Goal: Task Accomplishment & Management: Use online tool/utility

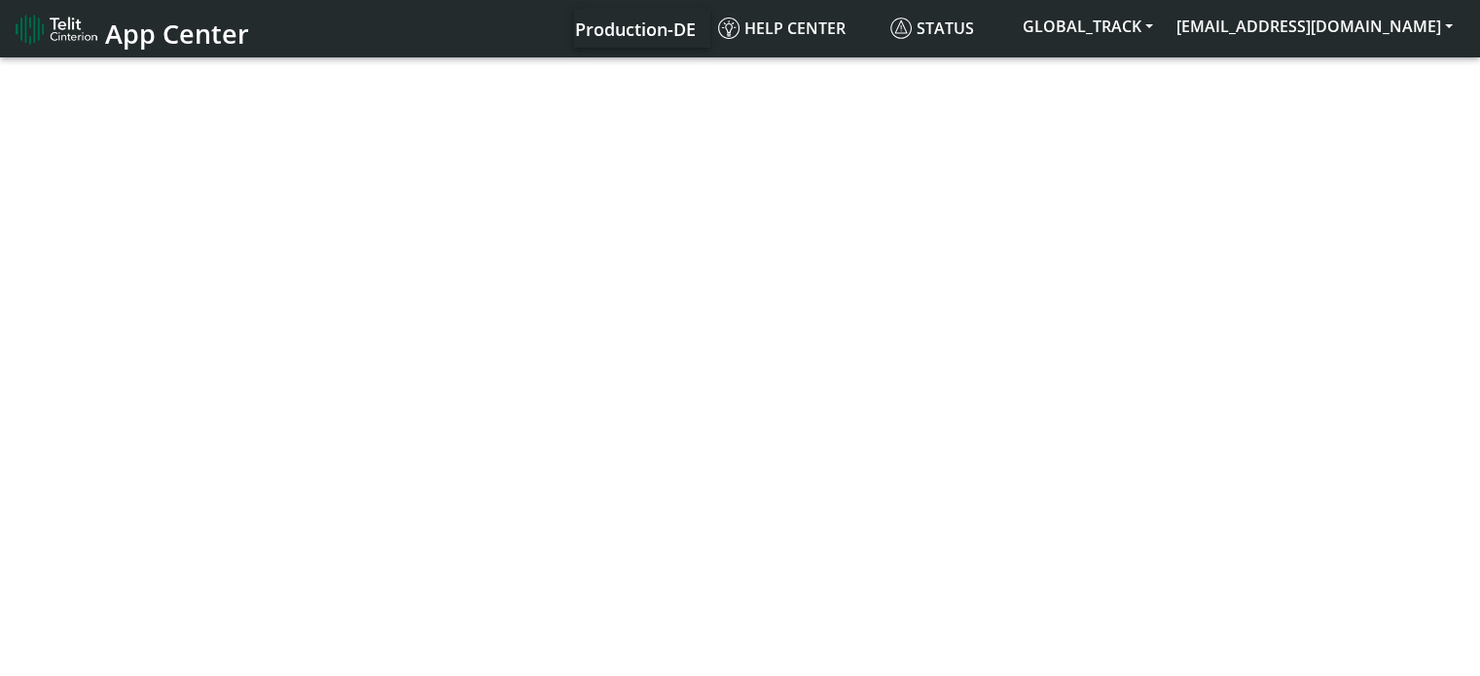
select select "1: 1"
select select "2: 6"
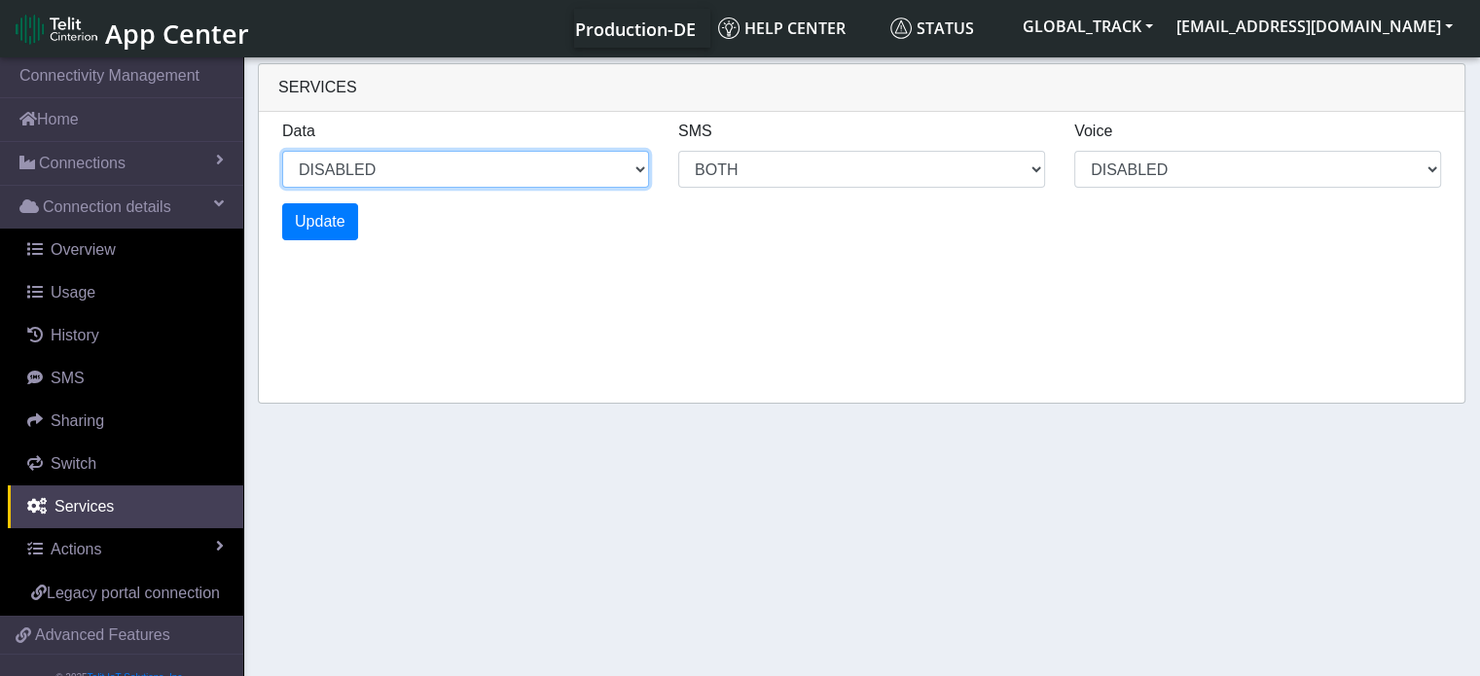
click at [504, 179] on select "ENABLED DISABLED" at bounding box center [465, 169] width 367 height 37
click at [282, 151] on select "ENABLED DISABLED" at bounding box center [465, 169] width 367 height 37
select select "2: 0"
select select "6: 6"
select select "1: 0"
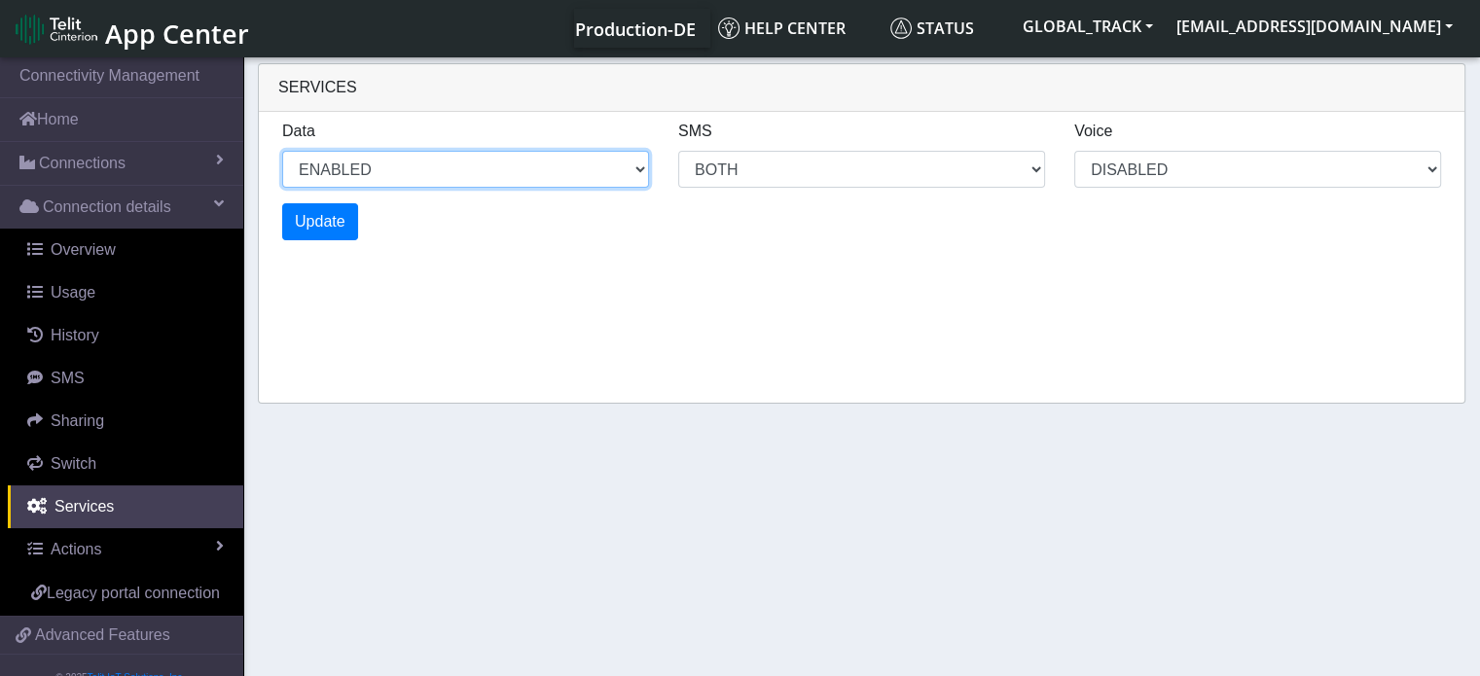
click at [560, 173] on select "ENABLED DISABLED" at bounding box center [465, 169] width 367 height 37
select select "4: 0"
select select "10: 6"
select select "2: 0"
click at [425, 378] on div "Services Data ENABLED DISABLED SMS MO MT BOTH DISABLED Voice DISABLED Update" at bounding box center [861, 233] width 1207 height 341
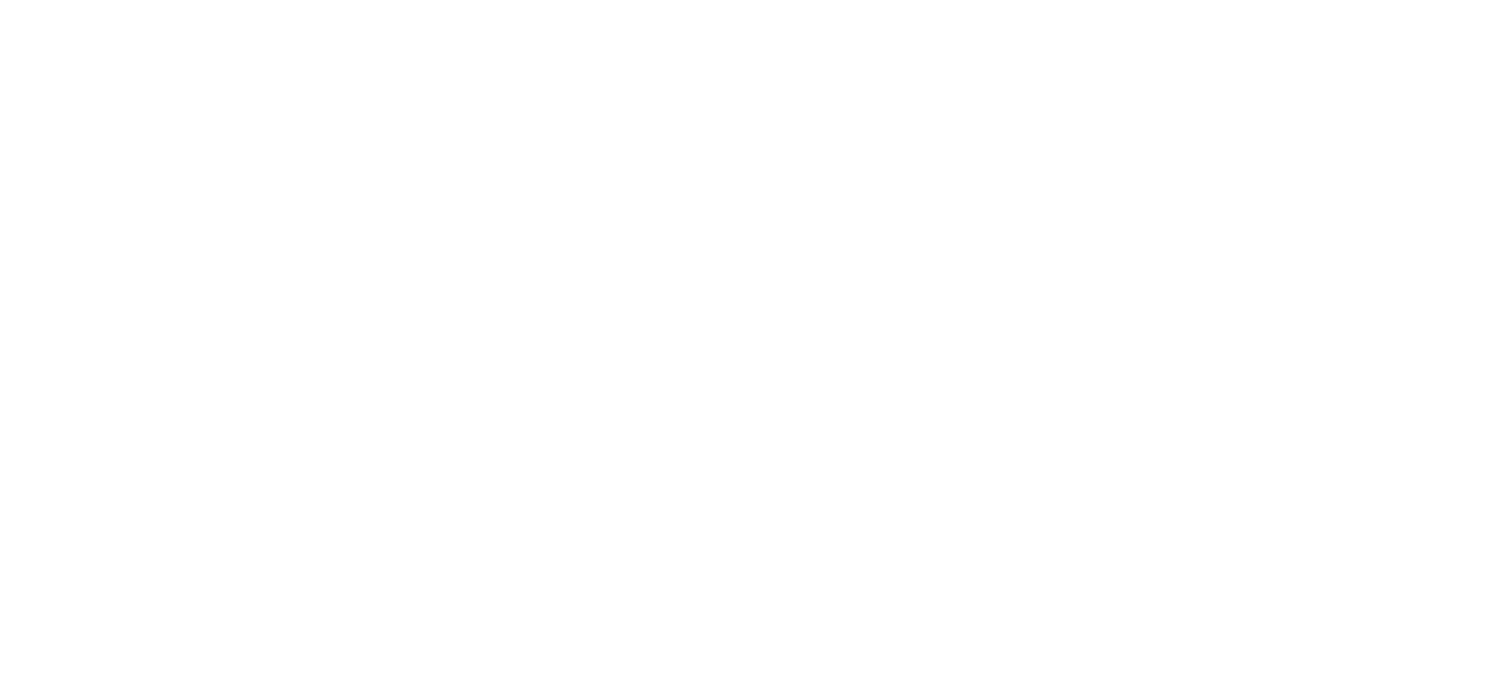
select select "1: 1"
select select "2: 6"
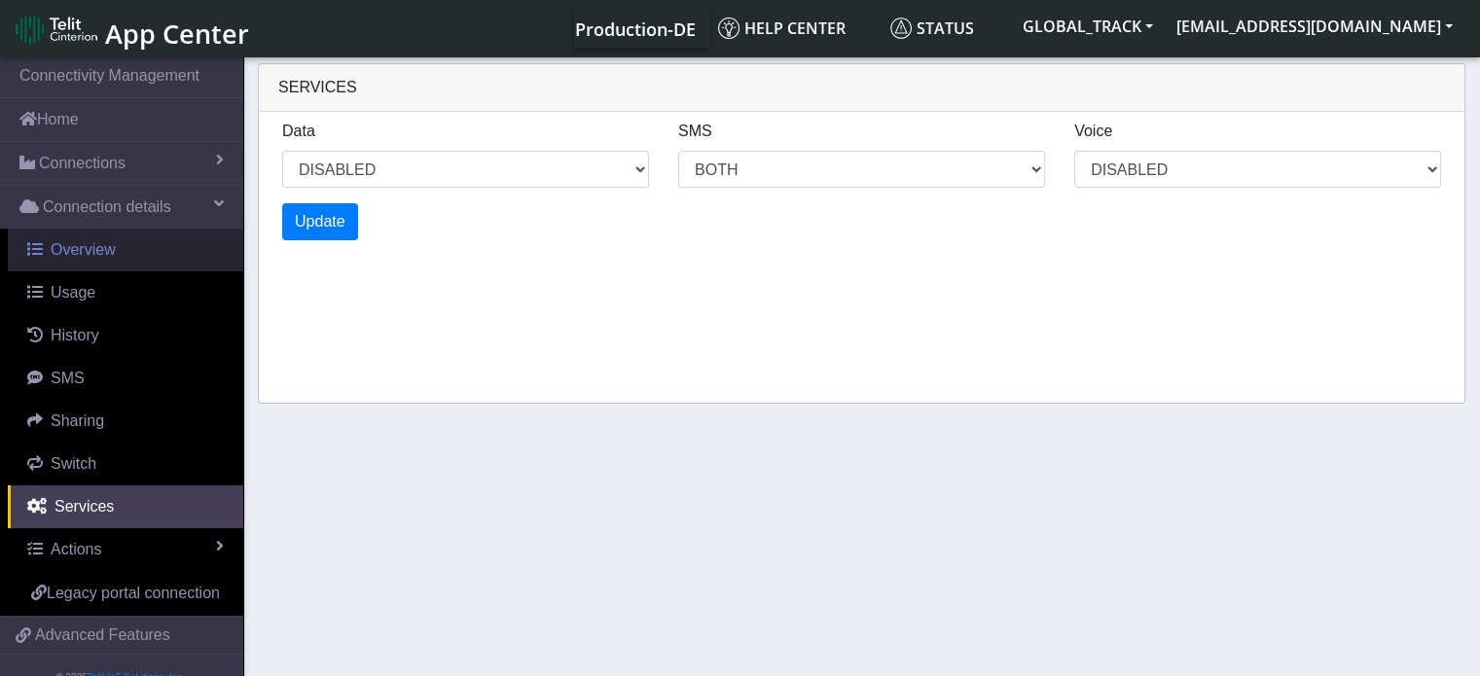
click at [120, 248] on link "Overview" at bounding box center [125, 250] width 235 height 43
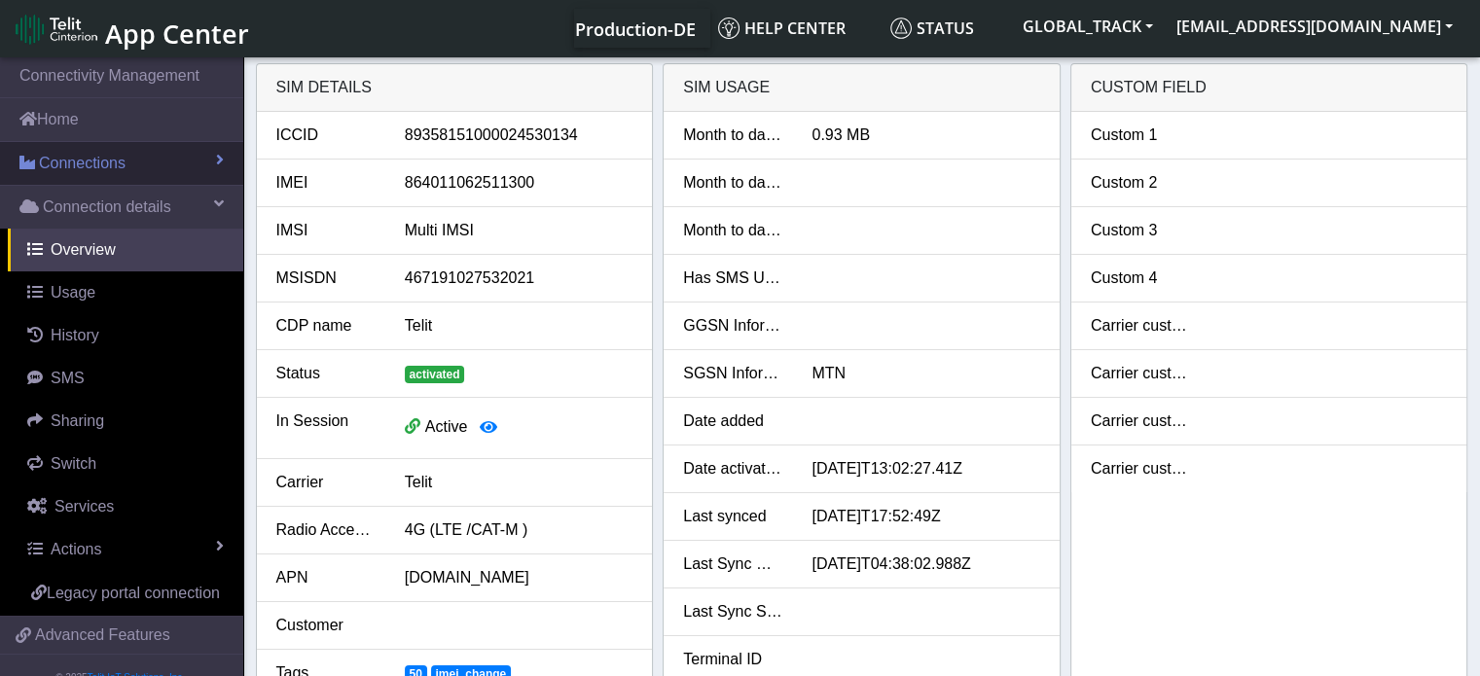
click at [103, 162] on span "Connections" at bounding box center [82, 163] width 87 height 23
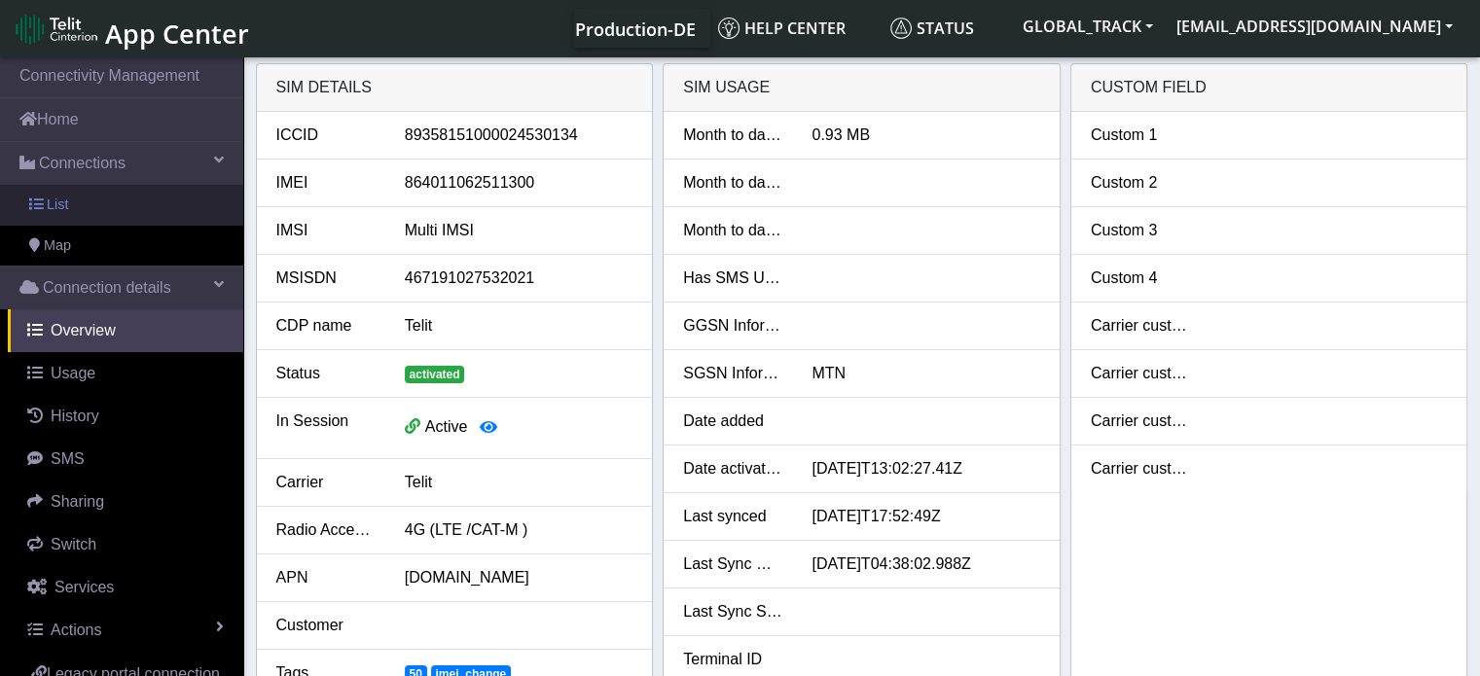
click at [106, 201] on link "List" at bounding box center [121, 205] width 243 height 41
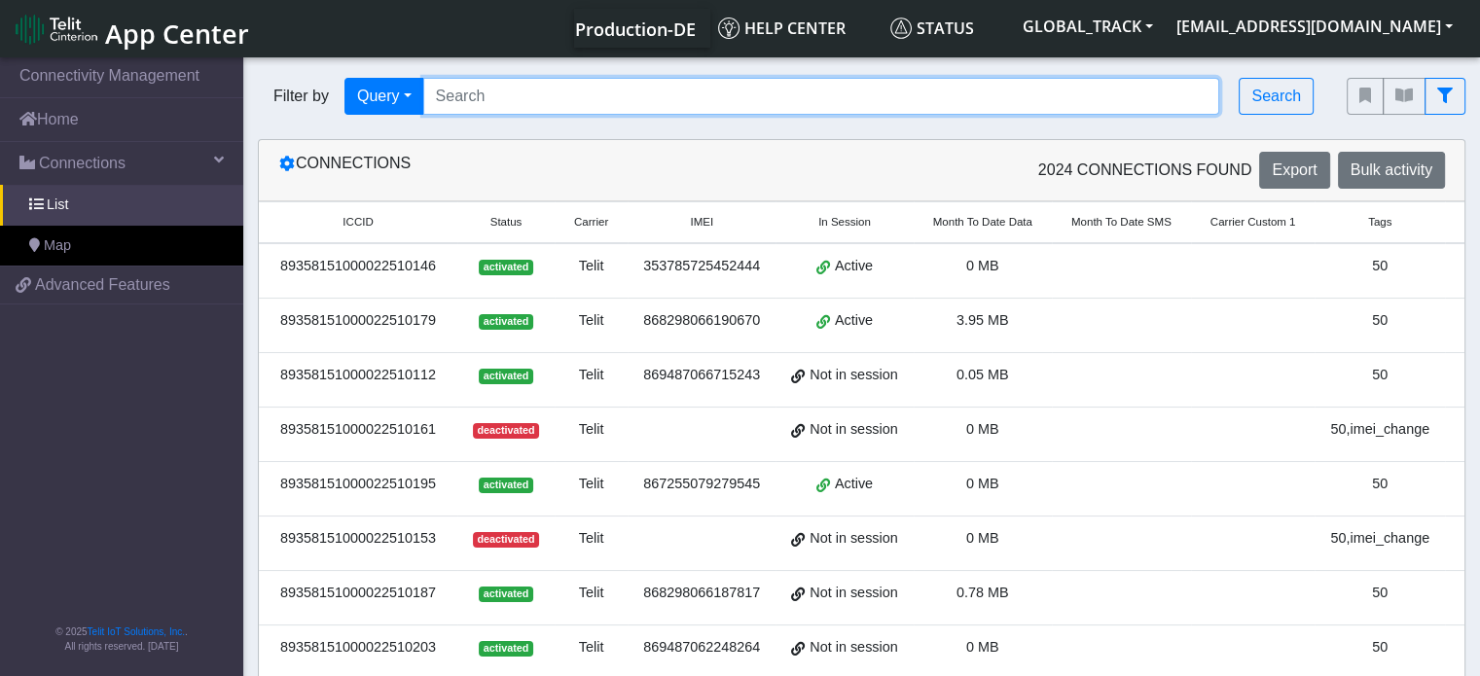
paste input "867255079280527"
click at [528, 100] on input "867255079280527" at bounding box center [821, 96] width 797 height 37
type input "867255079280527"
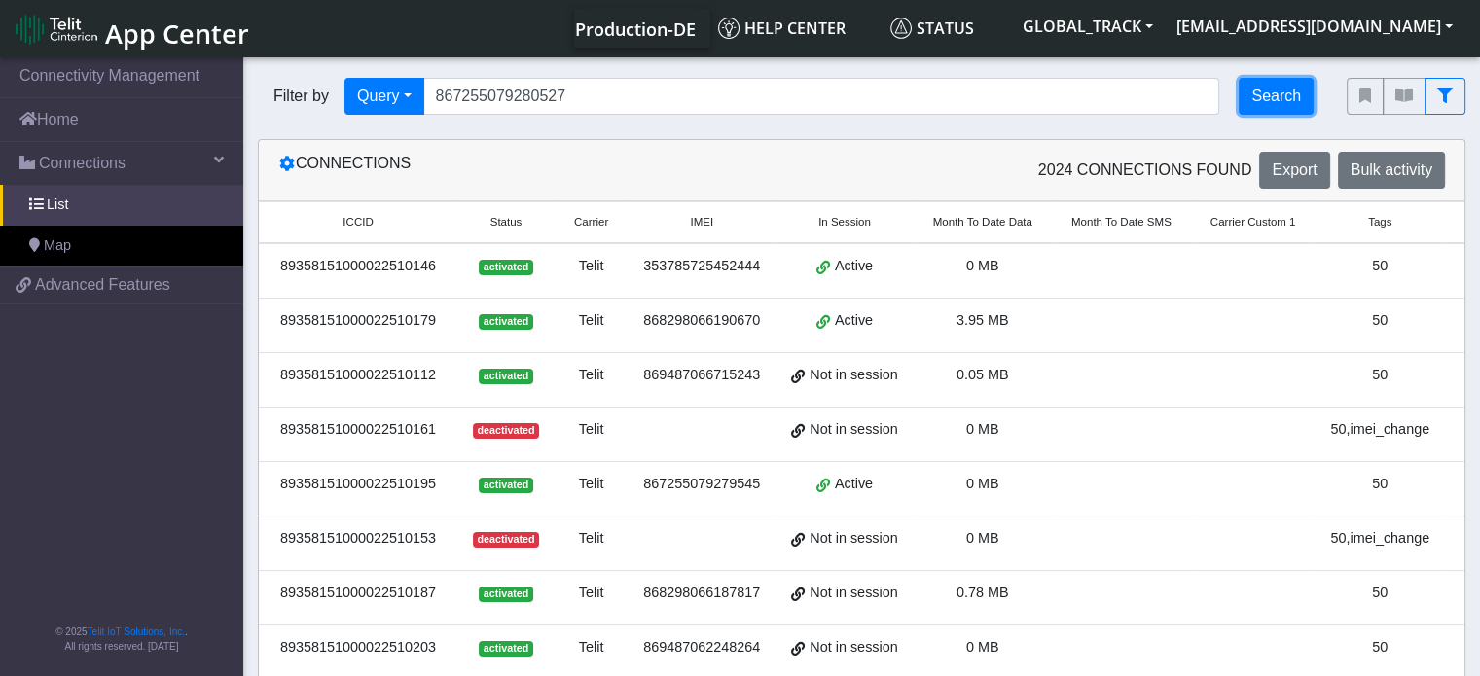
click at [1277, 96] on button "Search" at bounding box center [1276, 96] width 75 height 37
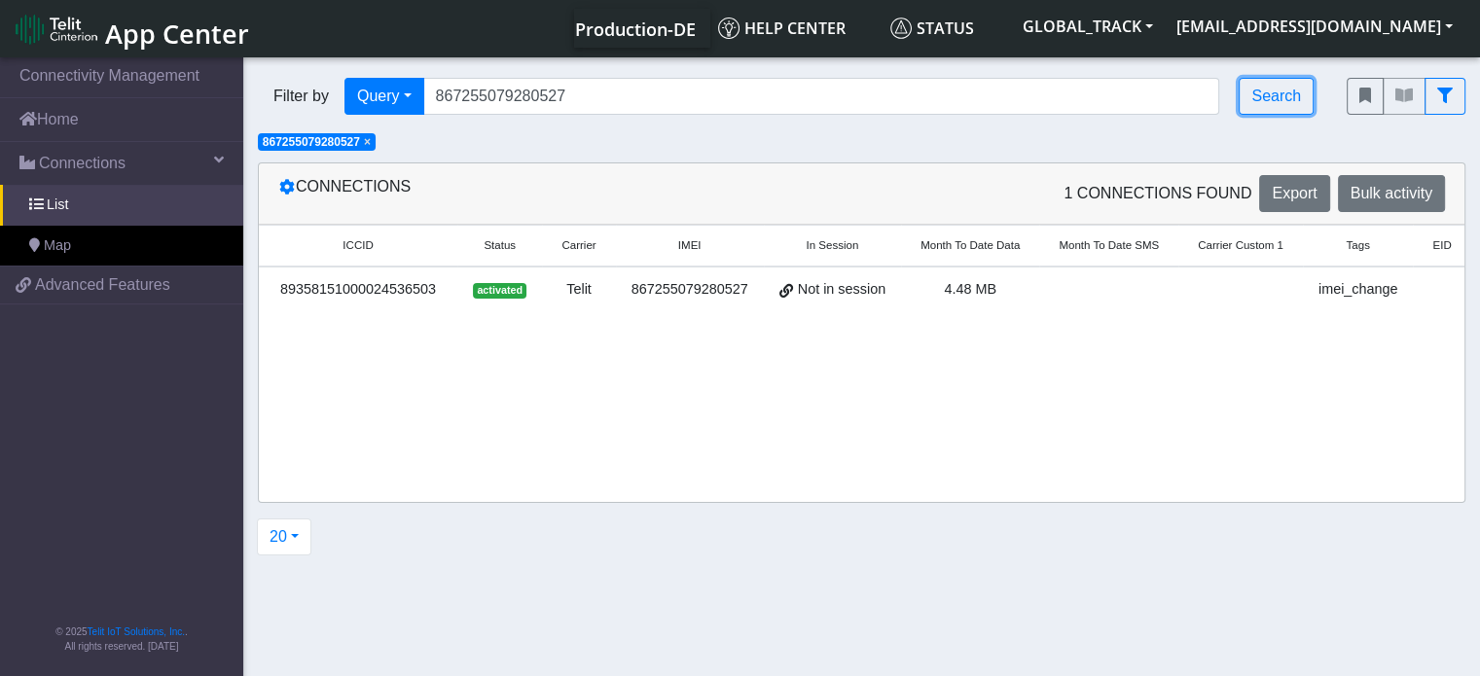
scroll to position [0, 68]
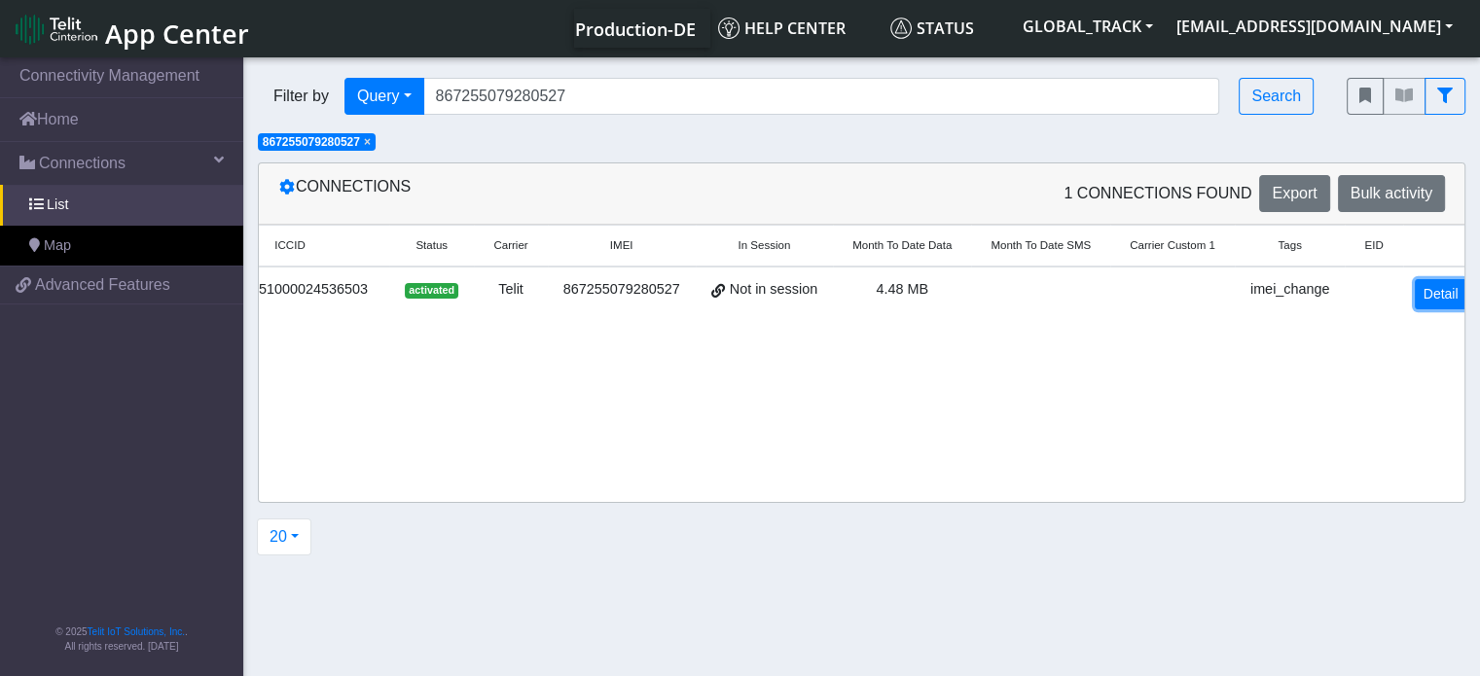
click at [1421, 299] on link "Detail" at bounding box center [1441, 294] width 53 height 30
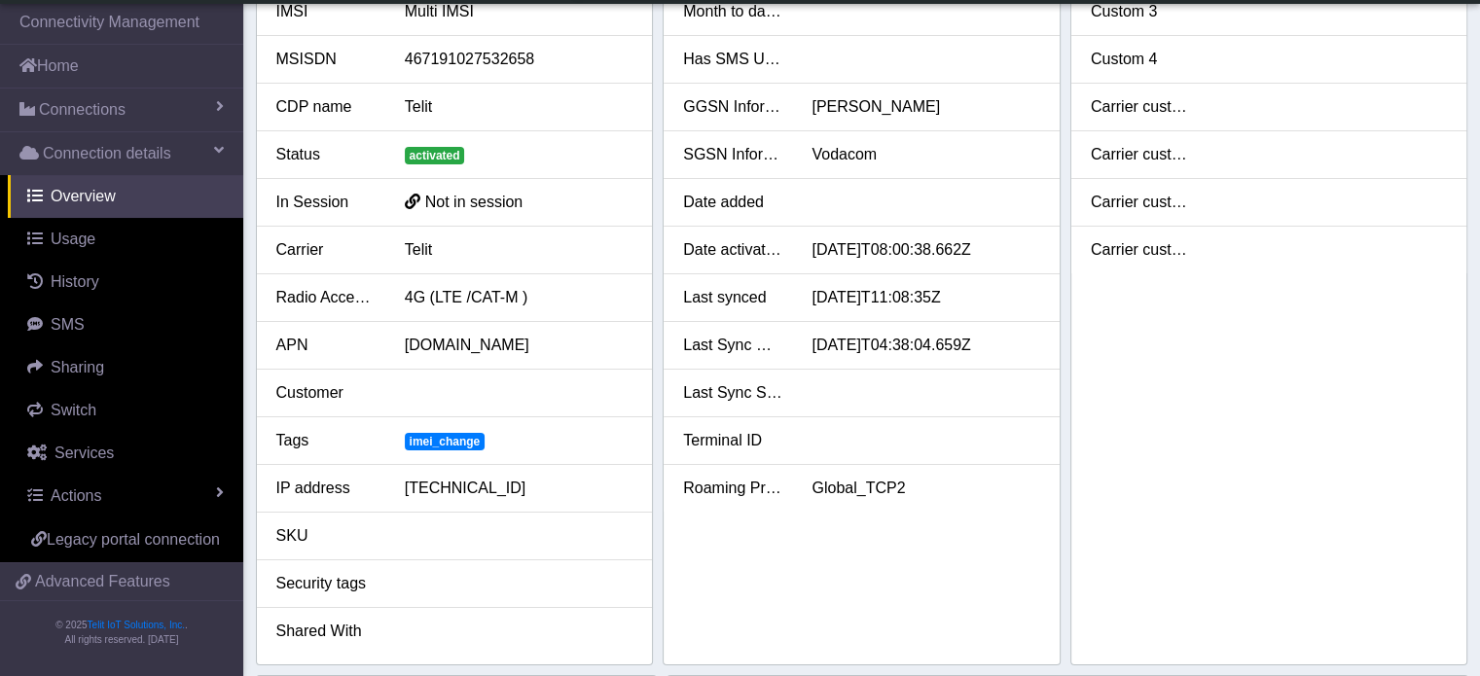
scroll to position [166, 0]
click at [119, 441] on link "Services" at bounding box center [125, 453] width 235 height 43
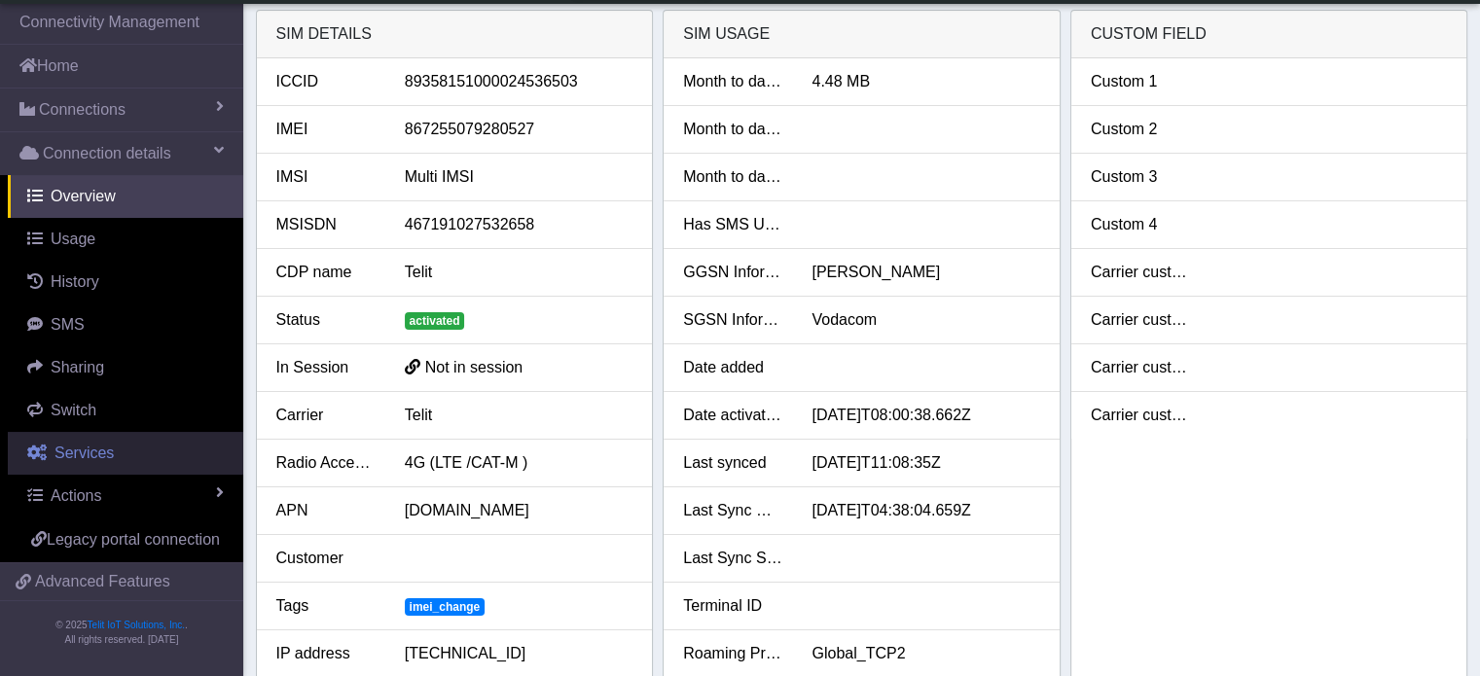
select select "2: 6"
